Goal: Task Accomplishment & Management: Manage account settings

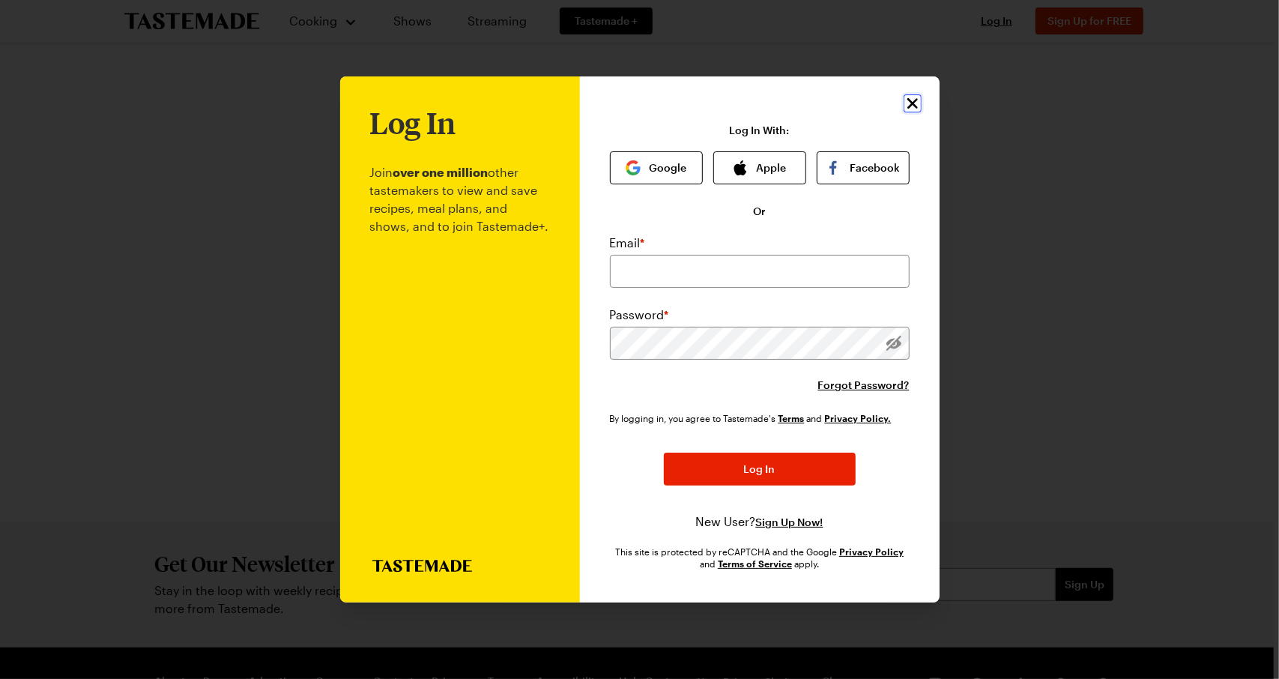
click at [911, 104] on icon "Close" at bounding box center [912, 103] width 10 height 10
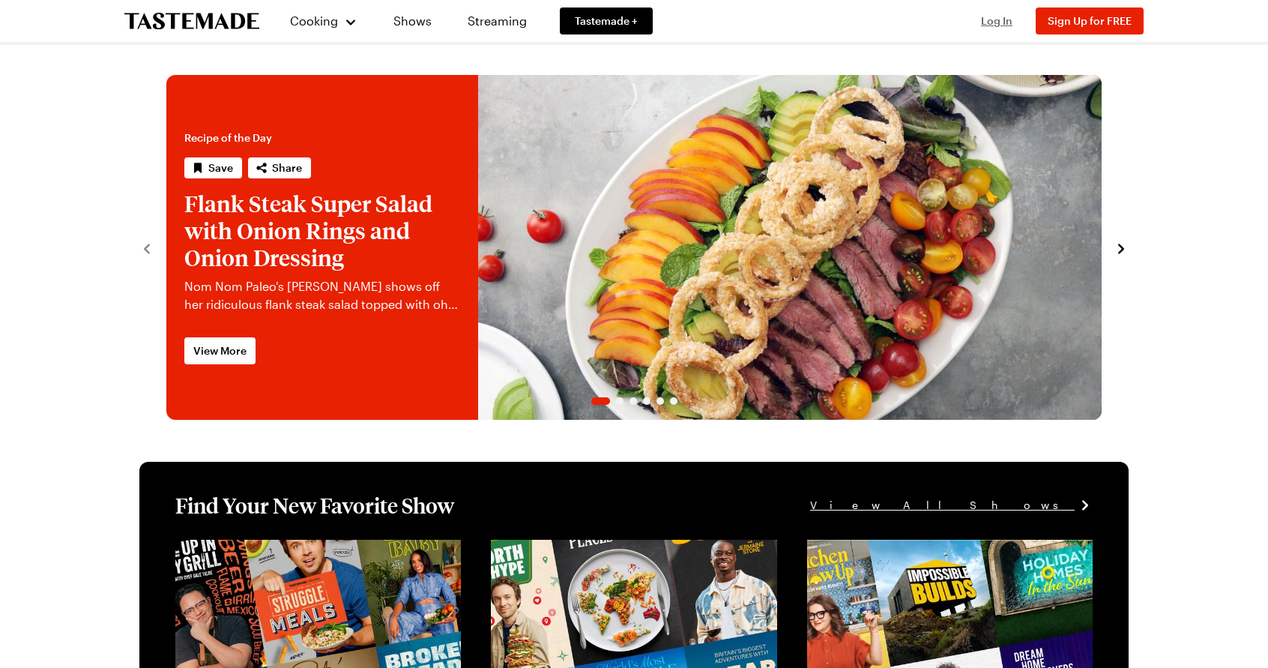
click at [991, 23] on span "Log In" at bounding box center [996, 20] width 31 height 13
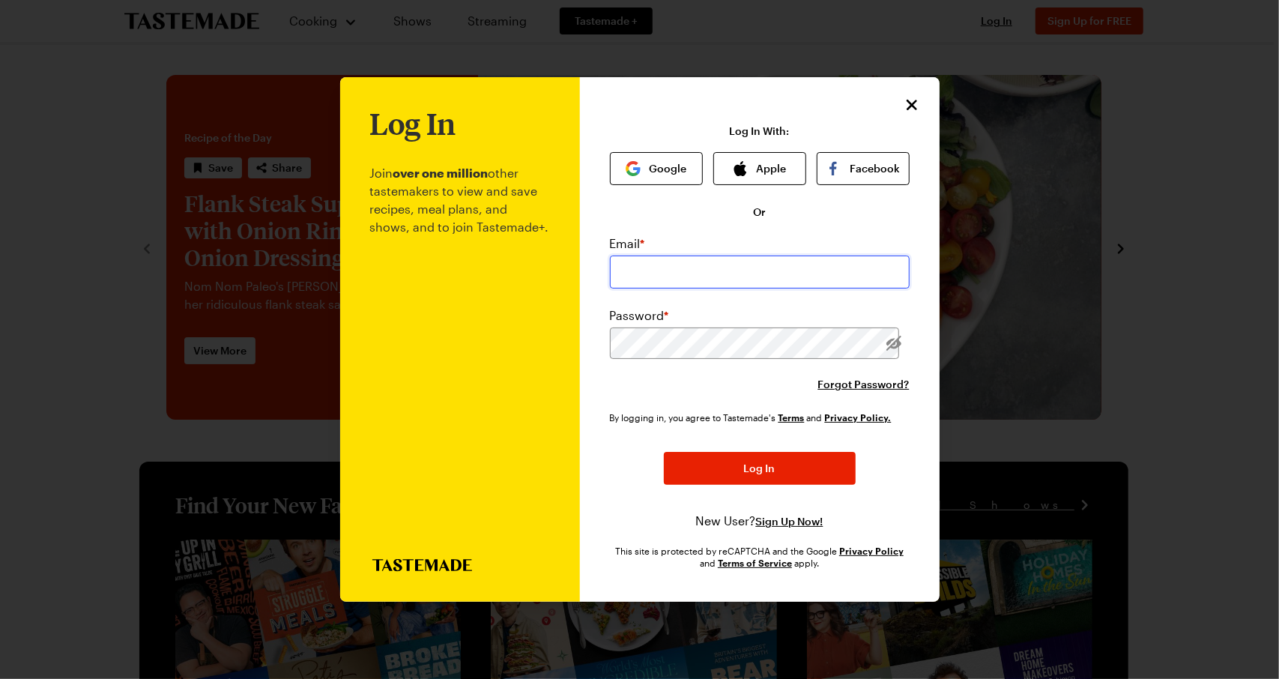
click at [730, 279] on input "email" at bounding box center [760, 272] width 300 height 33
type input "[EMAIL_ADDRESS][DOMAIN_NAME]"
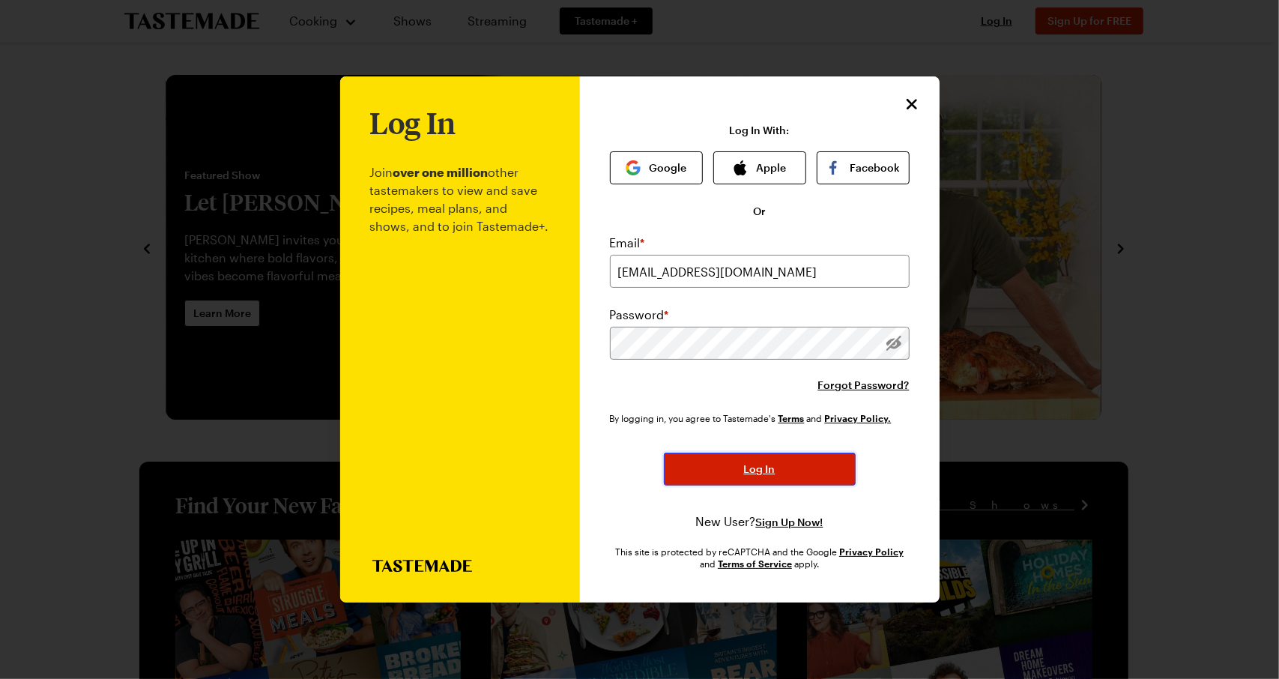
click at [769, 477] on button "Log In" at bounding box center [760, 469] width 192 height 33
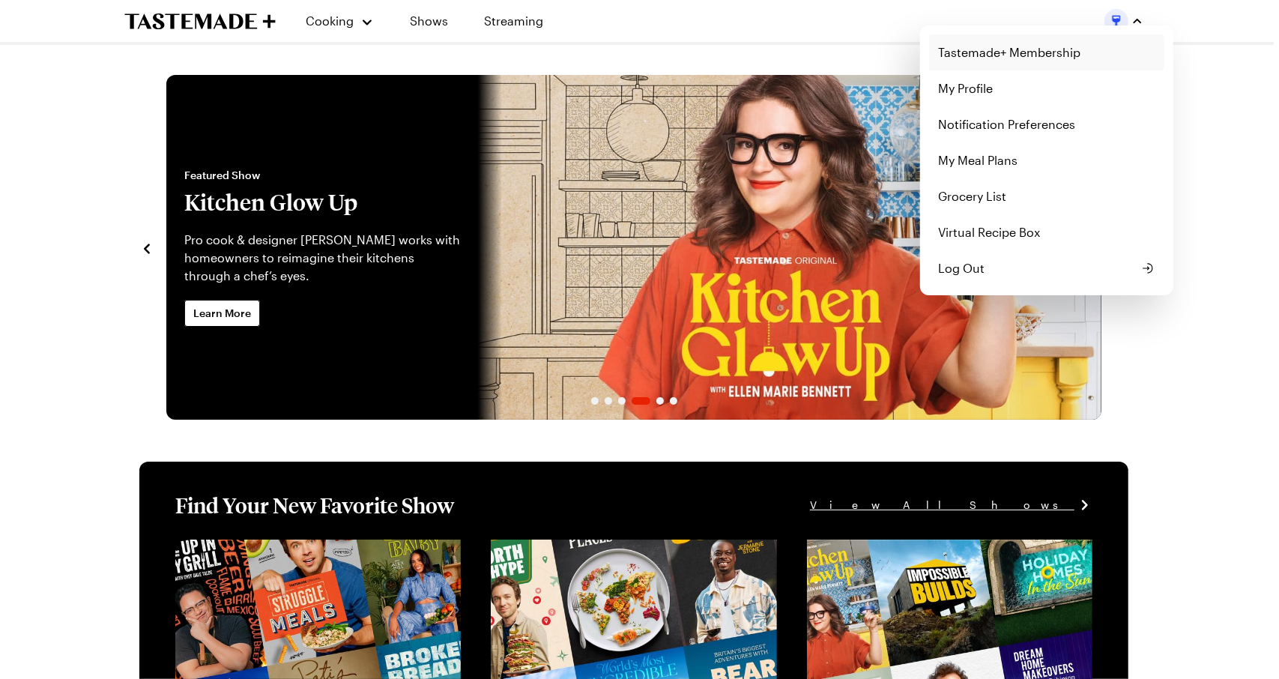
click at [1080, 61] on link "Tastemade+ Membership" at bounding box center [1046, 52] width 235 height 36
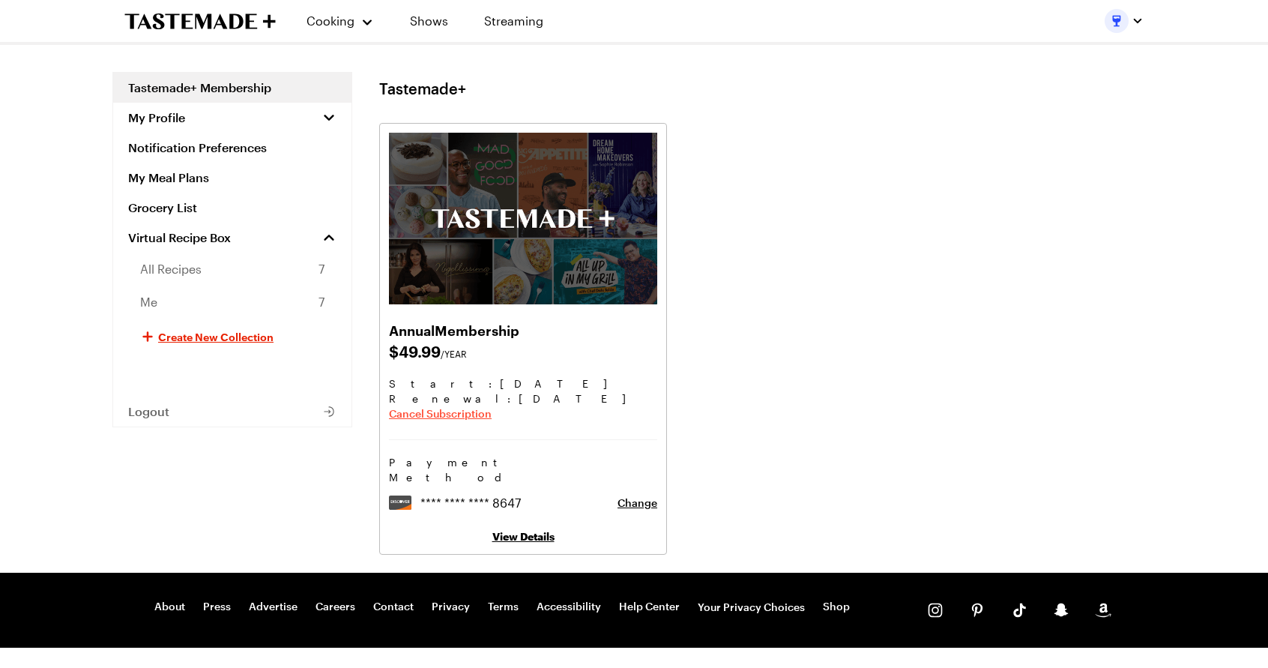
click at [452, 414] on span "Cancel Subscription" at bounding box center [440, 413] width 103 height 15
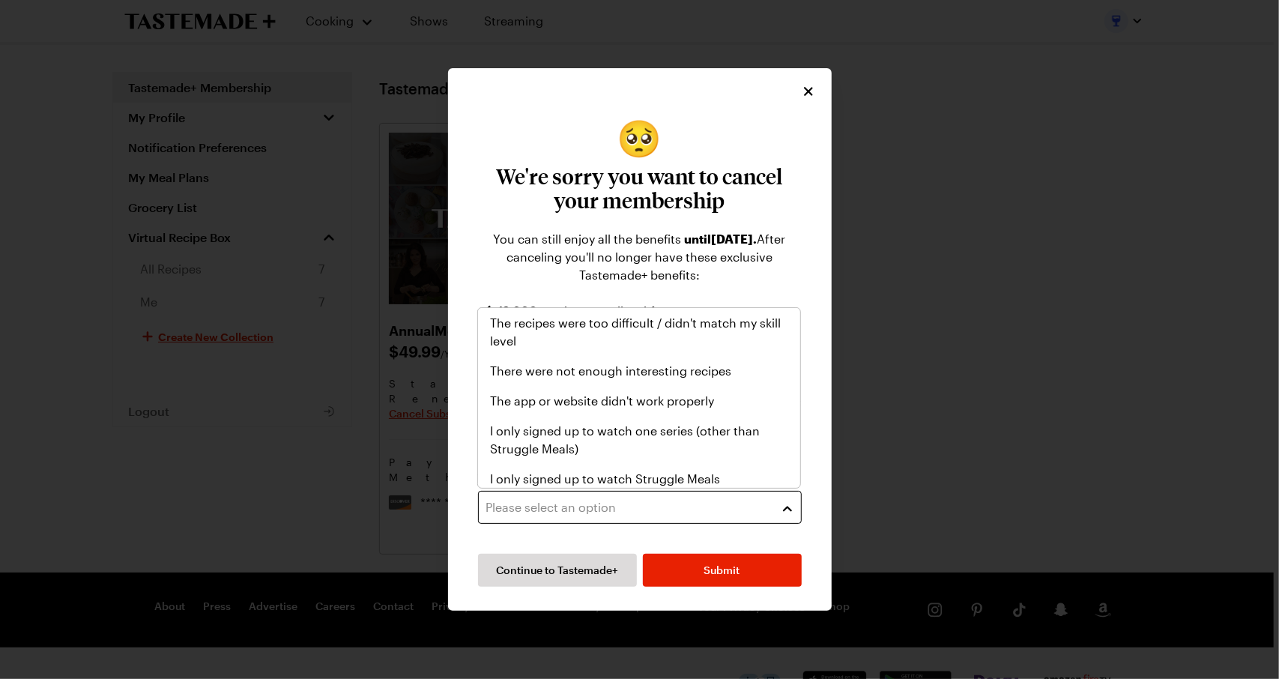
click at [794, 507] on button "Please select an option" at bounding box center [640, 507] width 324 height 33
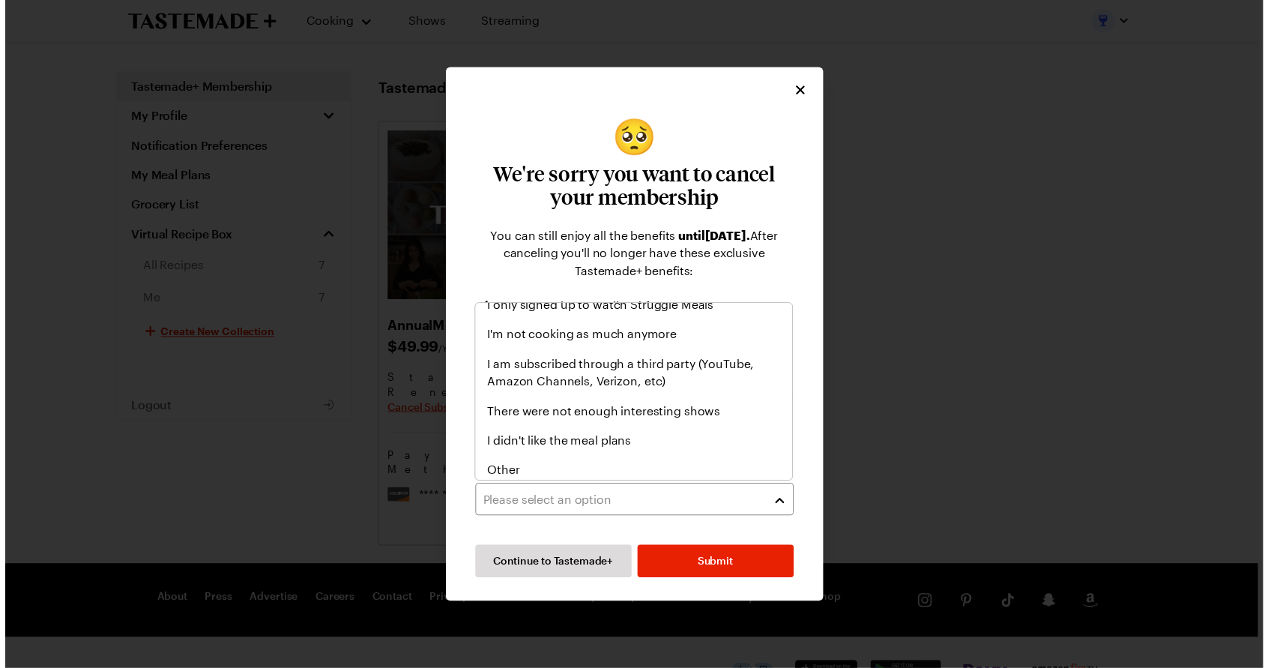
scroll to position [174, 0]
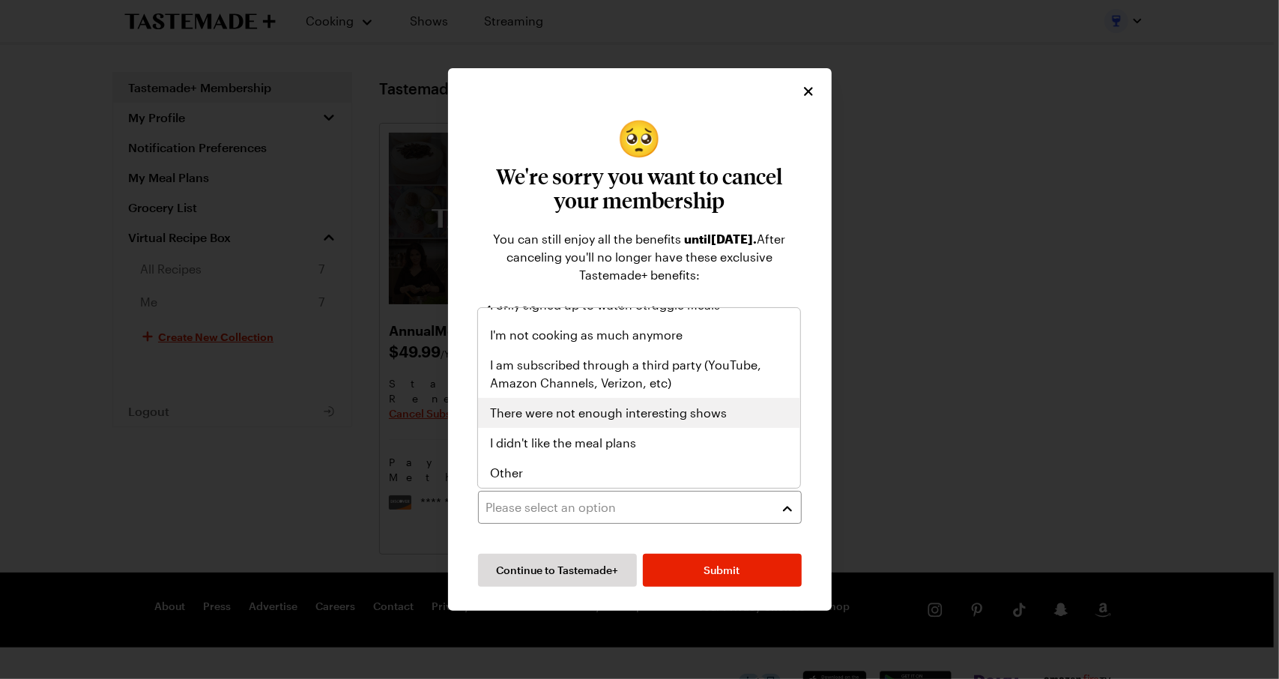
click at [754, 424] on div "There were not enough interesting shows" at bounding box center [639, 413] width 322 height 30
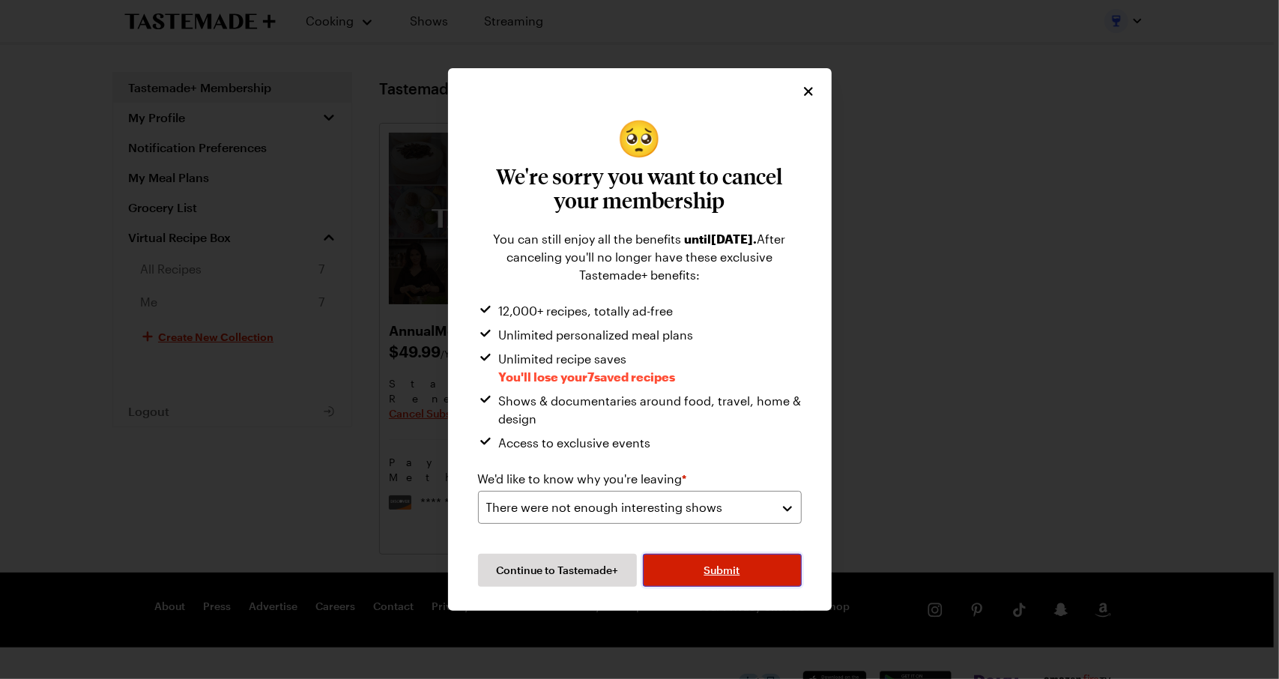
click at [726, 570] on span "Submit" at bounding box center [722, 570] width 36 height 15
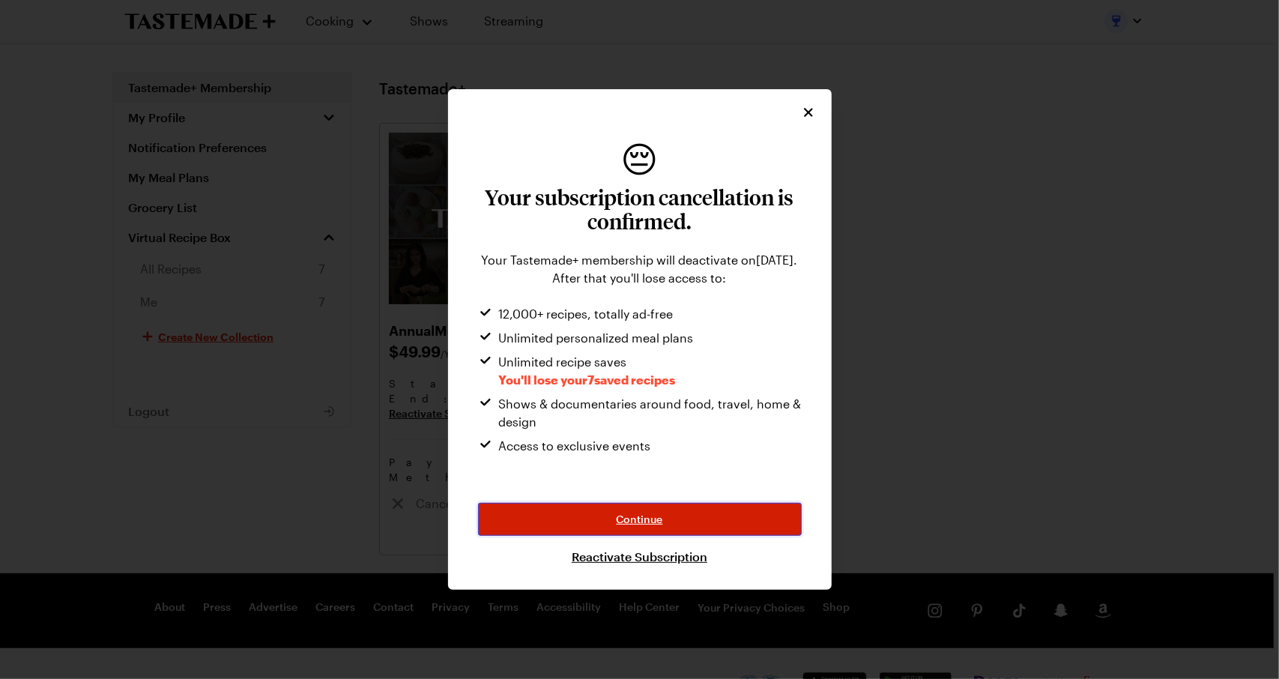
click at [633, 522] on span "Continue" at bounding box center [640, 519] width 46 height 15
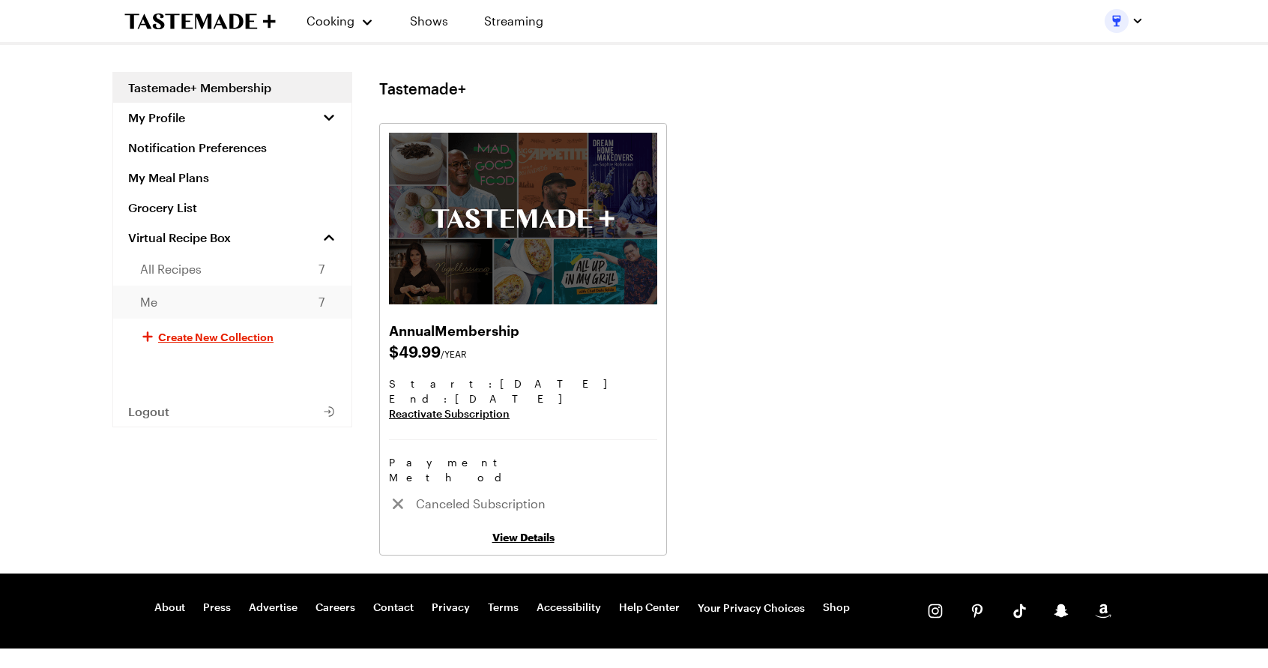
click at [281, 303] on link "Me 7" at bounding box center [232, 302] width 238 height 33
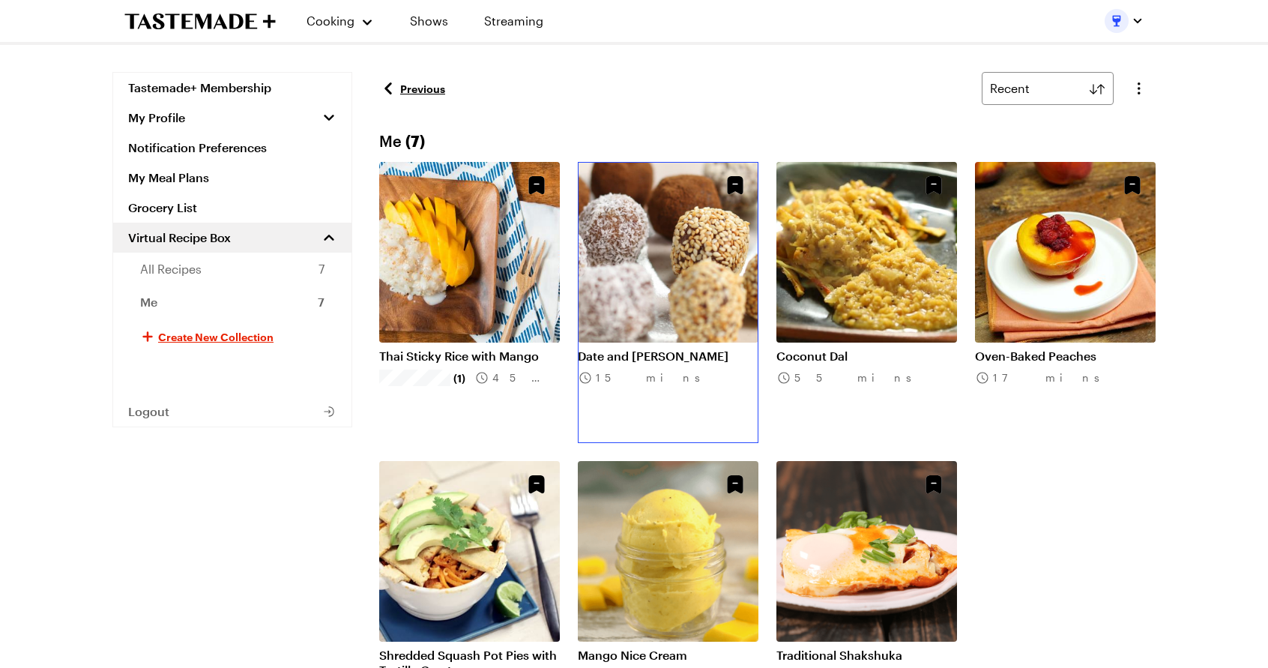
click at [659, 357] on link "Date and [PERSON_NAME]" at bounding box center [668, 355] width 181 height 15
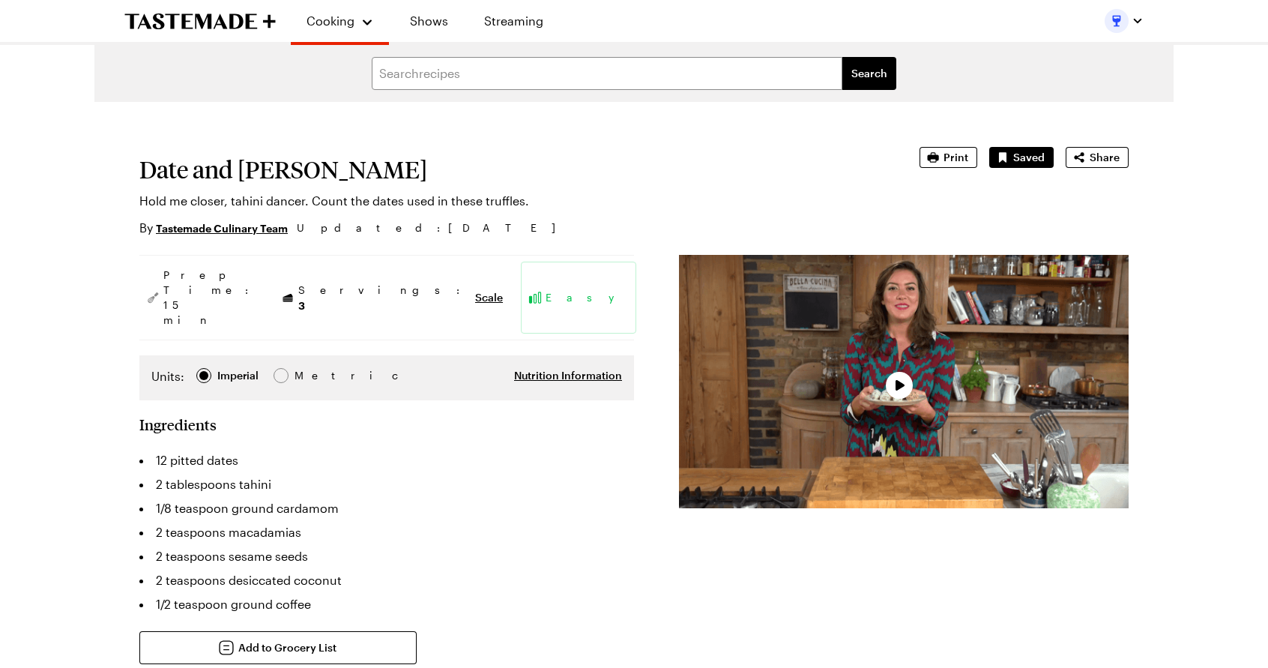
type textarea "x"
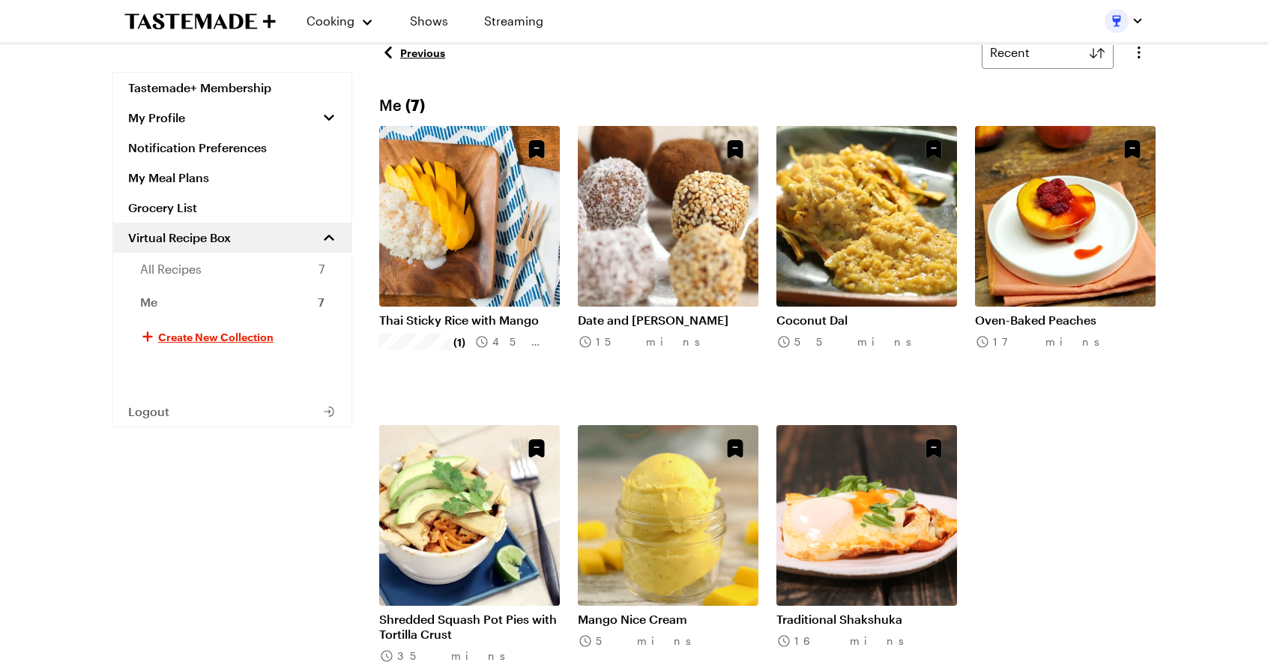
scroll to position [4, 0]
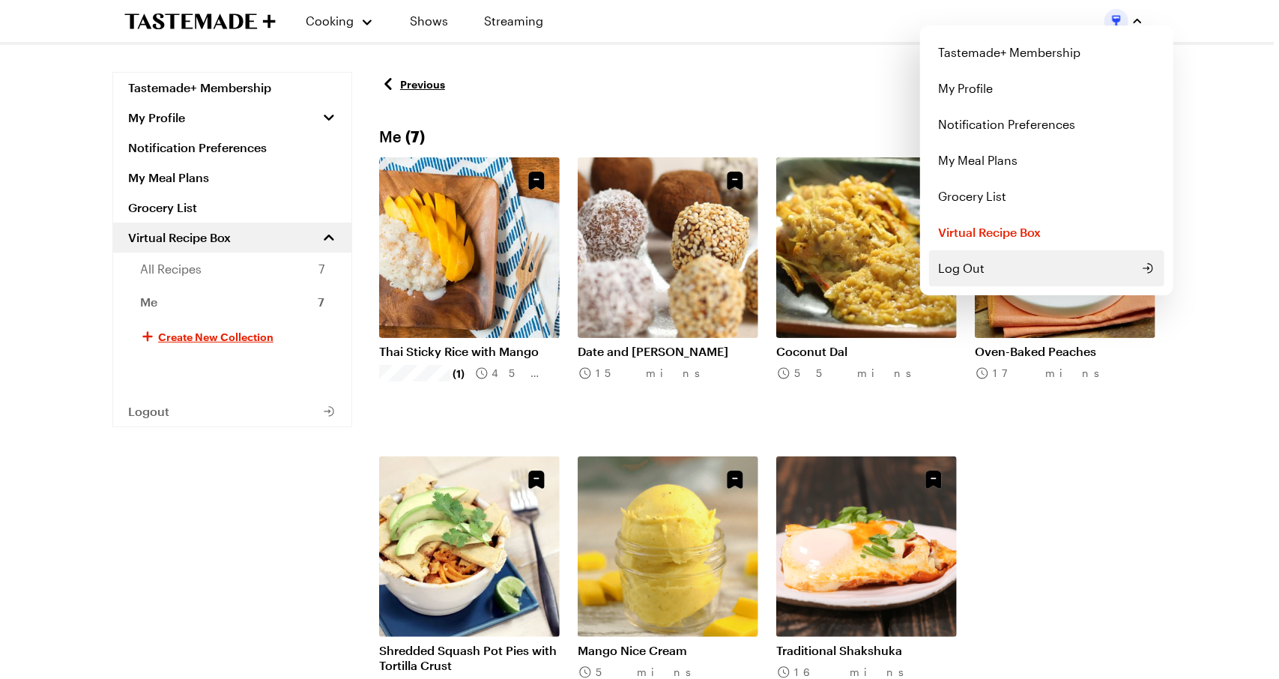
click at [1040, 281] on button "Log Out" at bounding box center [1046, 268] width 235 height 36
